Goal: Navigation & Orientation: Go to known website

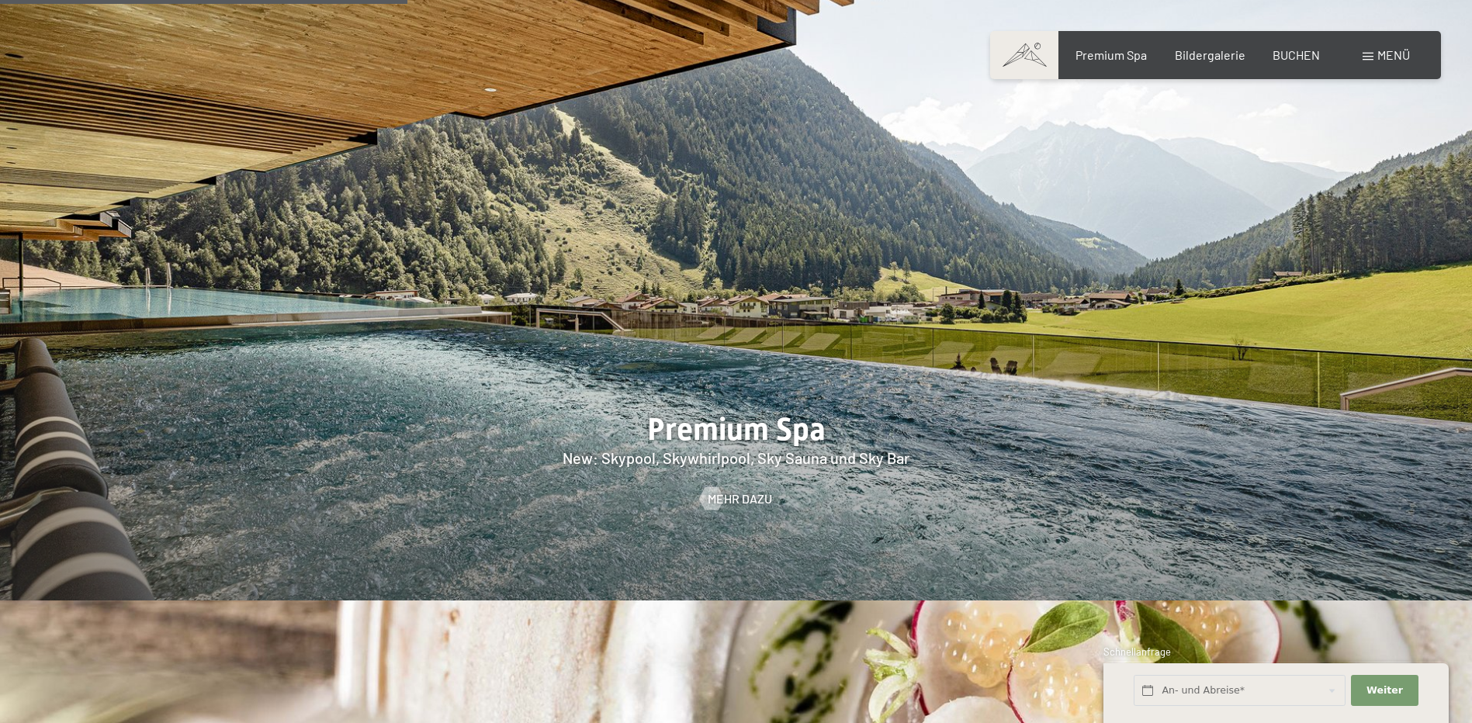
scroll to position [2018, 0]
